Goal: Find specific page/section: Find specific page/section

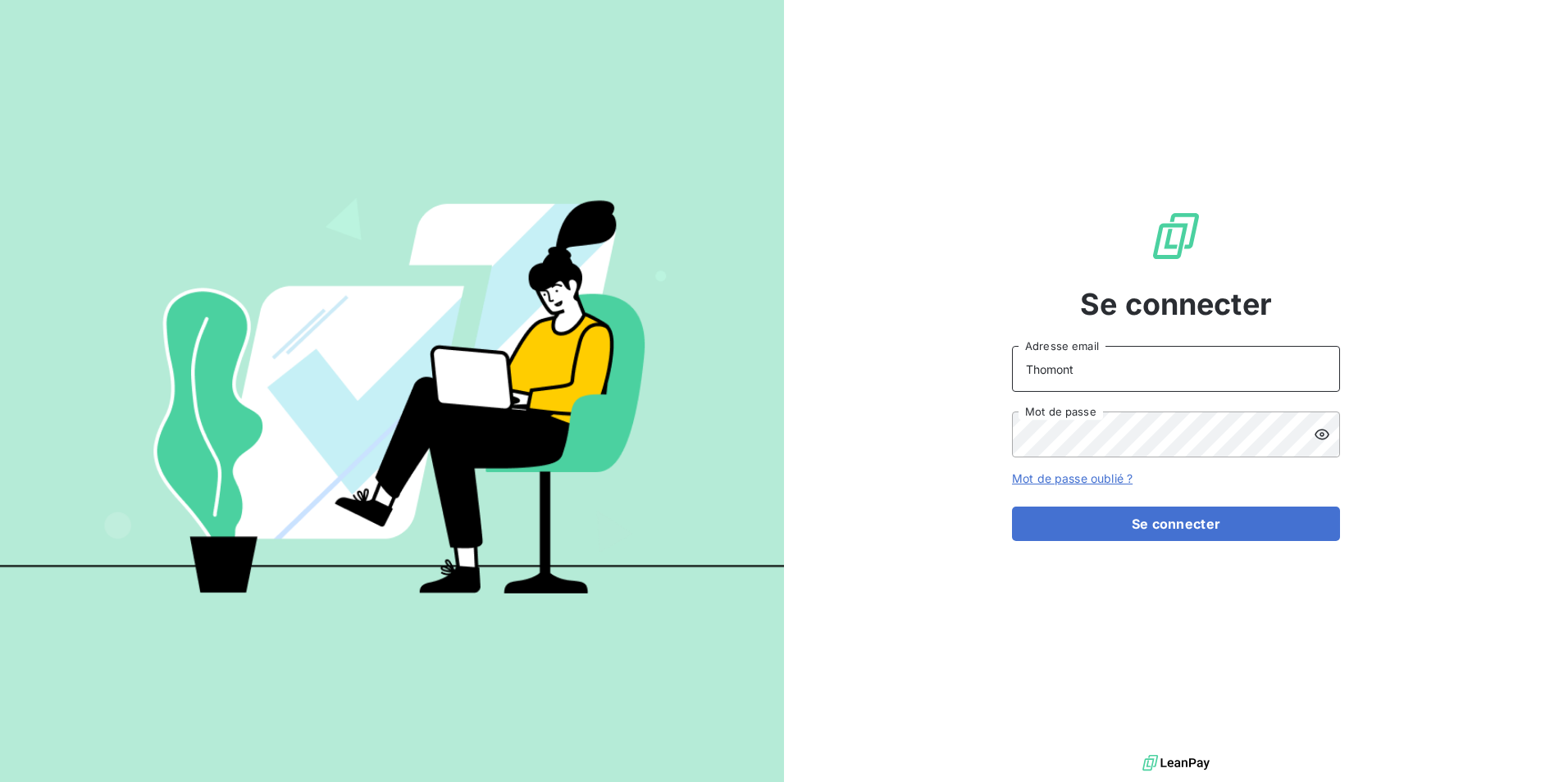
click at [1120, 360] on input "Thomont" at bounding box center [1176, 369] width 328 height 46
type input "[PERSON_NAME][EMAIL_ADDRESS][DOMAIN_NAME]"
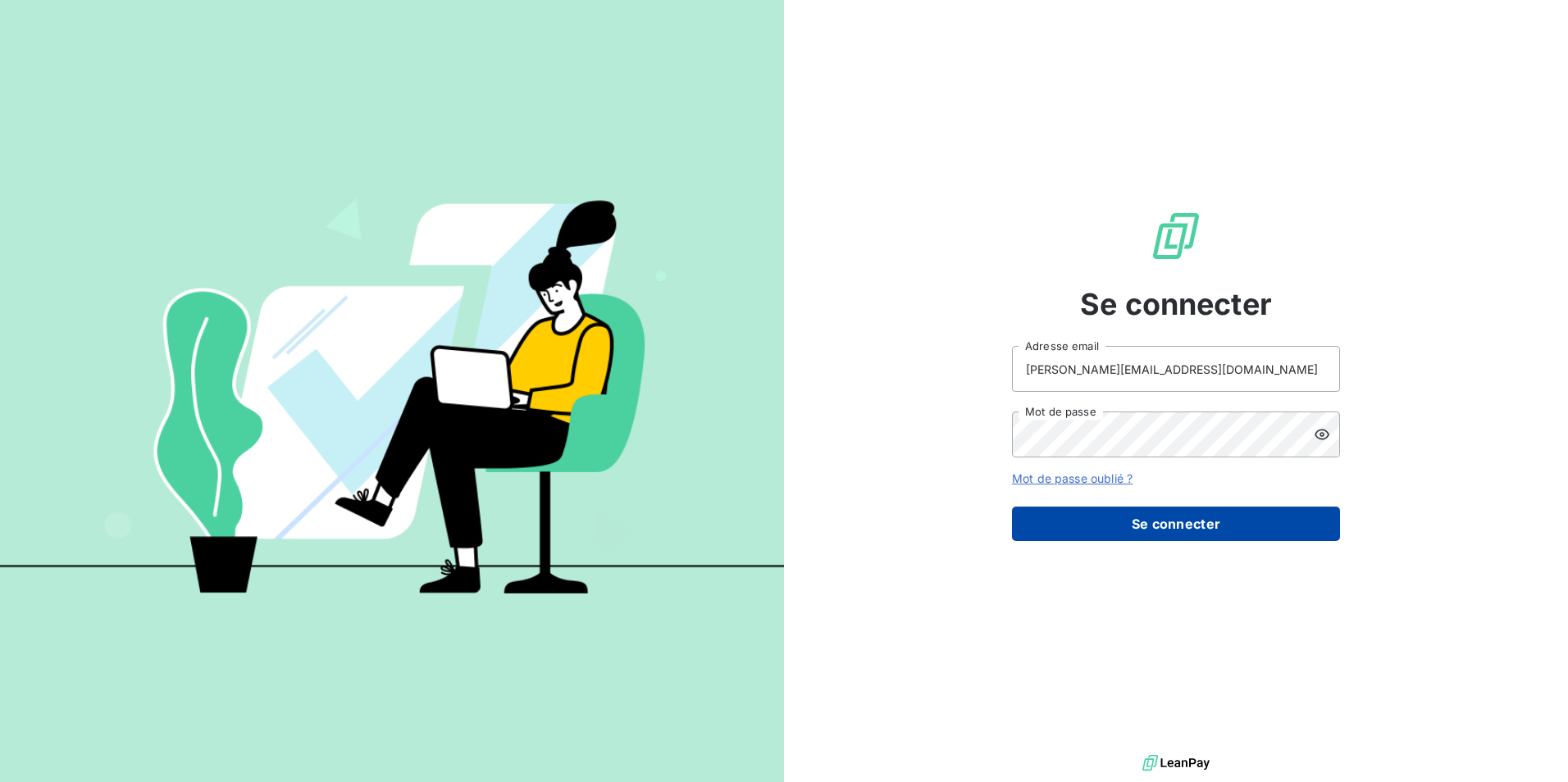
click at [1130, 528] on button "Se connecter" at bounding box center [1176, 524] width 328 height 35
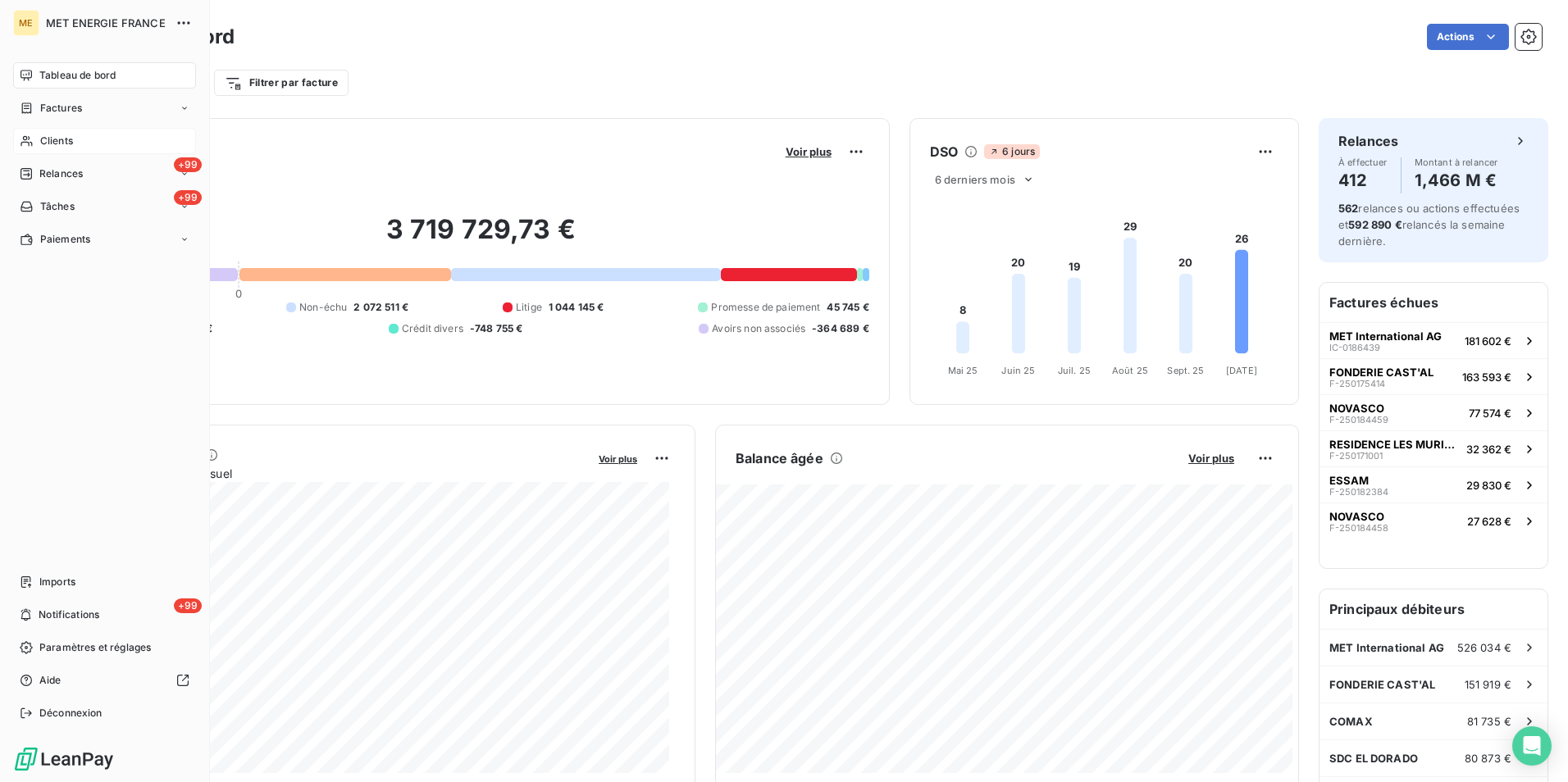
click at [86, 138] on div "Clients" at bounding box center [104, 141] width 183 height 26
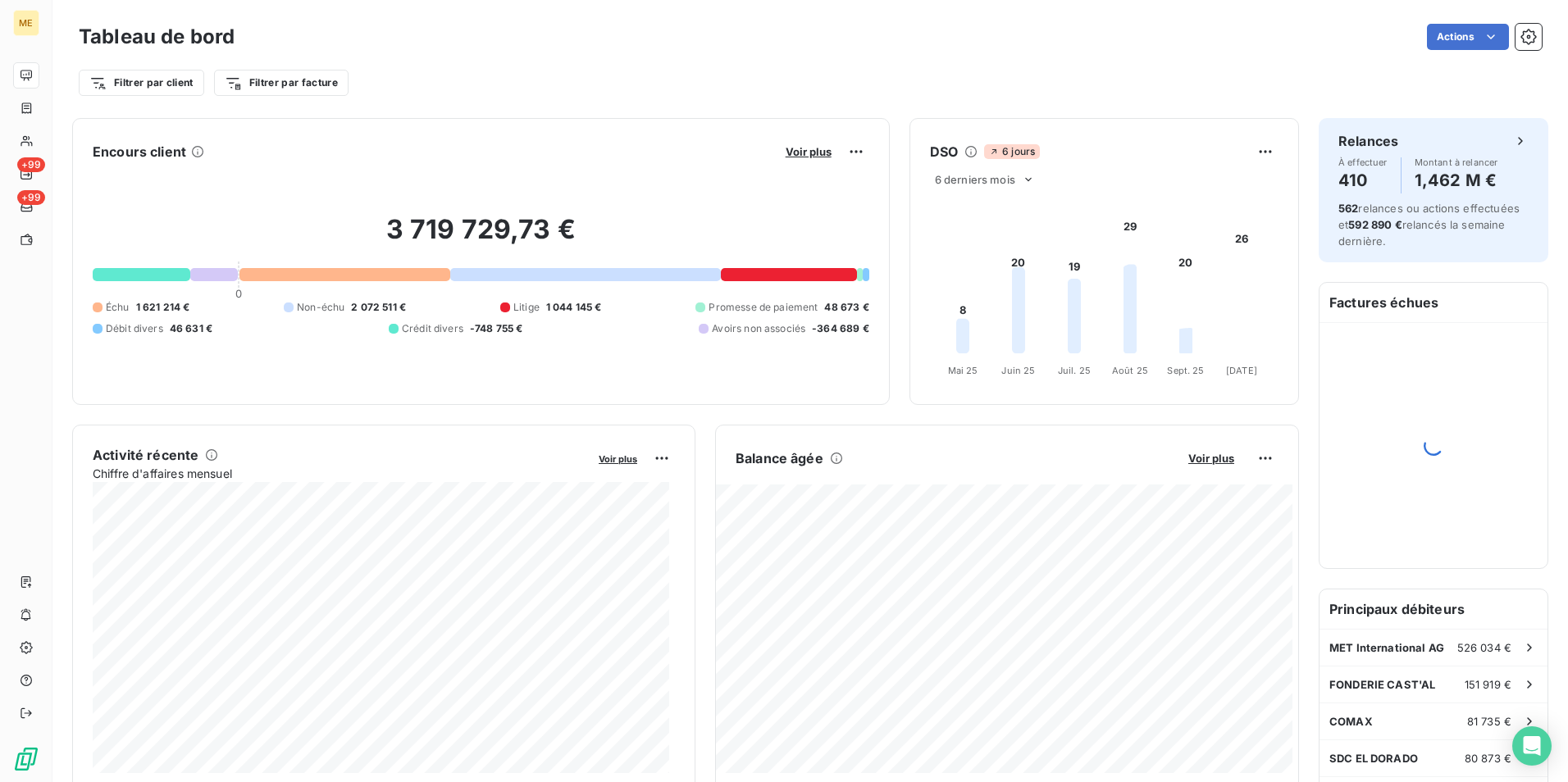
click at [522, 39] on div "Actions" at bounding box center [898, 37] width 1287 height 26
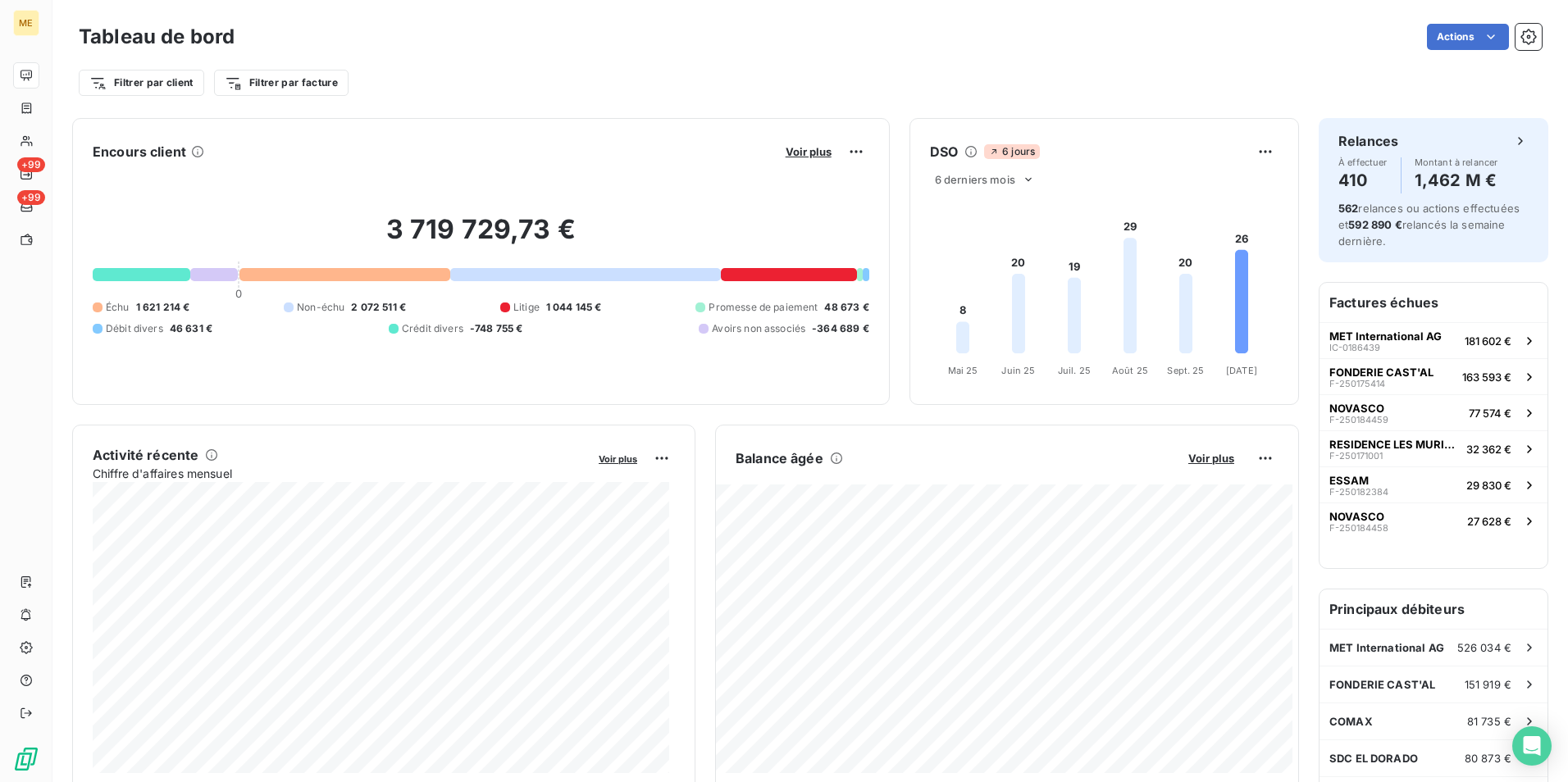
click at [643, 62] on div "Filtrer par client Filtrer par facture" at bounding box center [810, 76] width 1463 height 44
click at [1530, 742] on icon "Open Intercom Messenger" at bounding box center [1531, 745] width 19 height 22
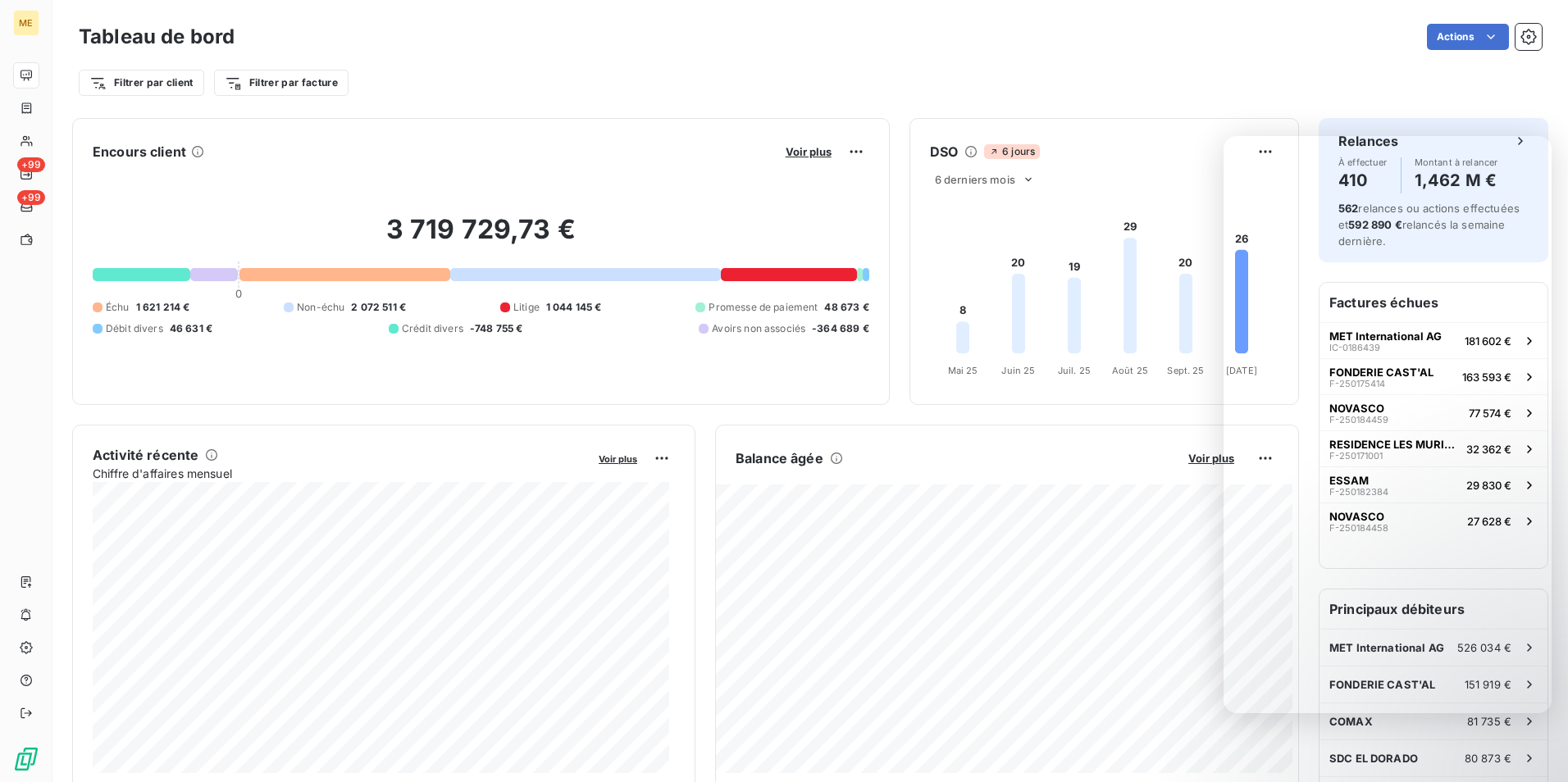
click at [1174, 45] on div "Actions" at bounding box center [898, 37] width 1287 height 26
click at [1208, 49] on div "Actions" at bounding box center [898, 37] width 1287 height 26
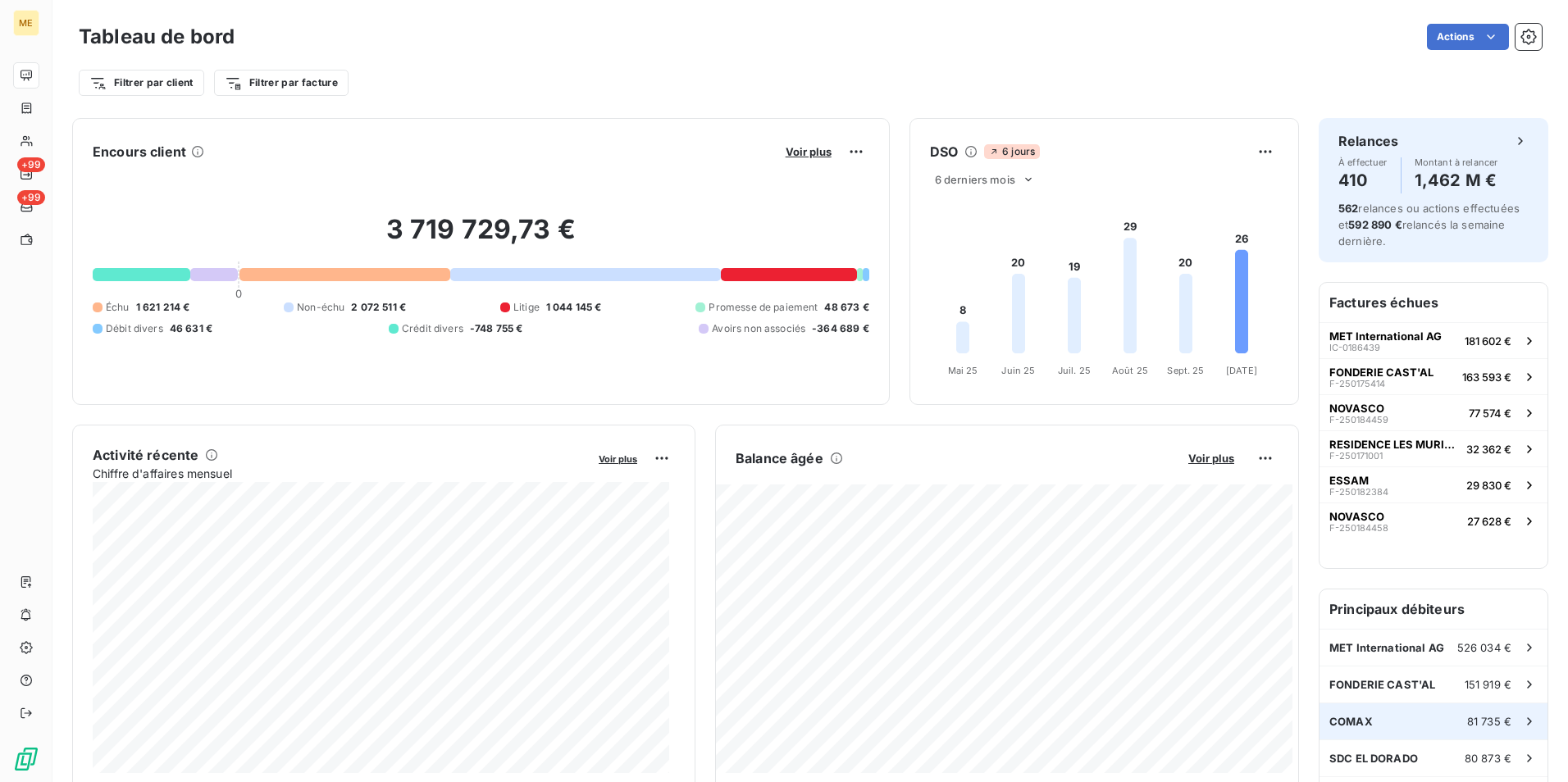
click at [1525, 720] on div "COMAX 81 735 €" at bounding box center [1433, 721] width 228 height 36
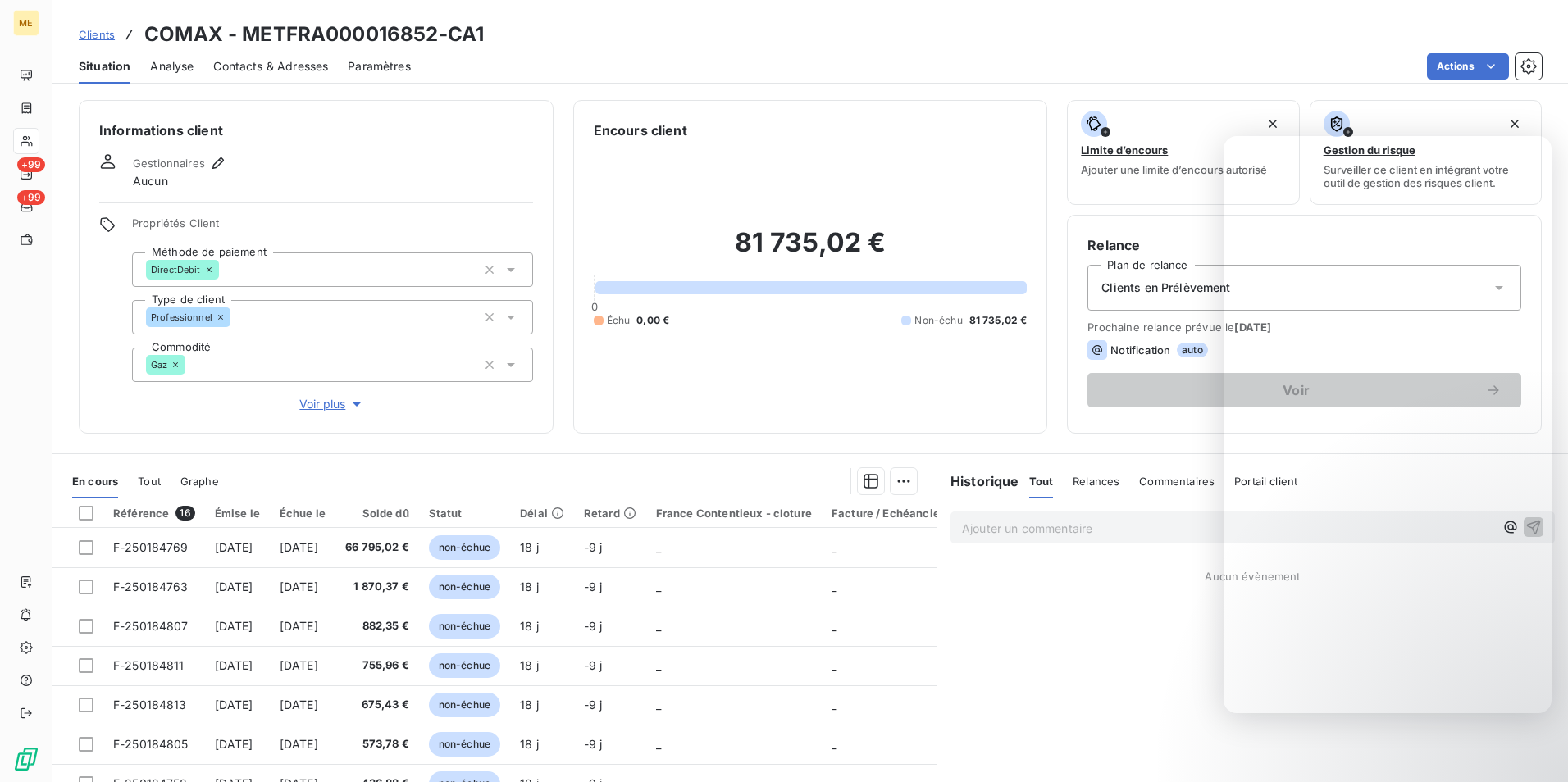
click at [1314, 73] on div "Actions" at bounding box center [986, 67] width 1111 height 26
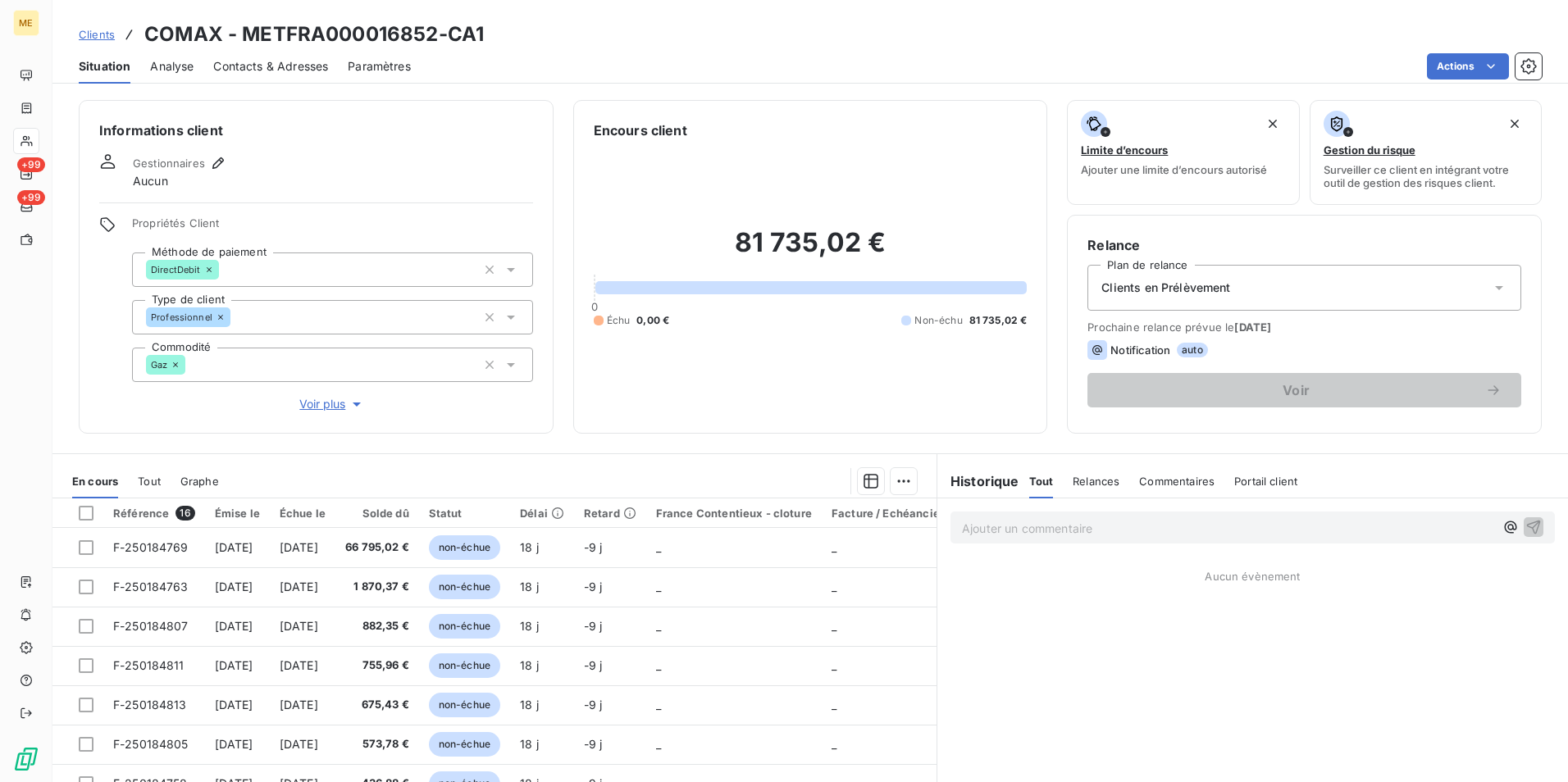
click at [1299, 16] on div "Clients COMAX - METFRA000016852-CA1 Situation Analyse Contacts & Adresses Param…" at bounding box center [810, 41] width 1515 height 84
